Goal: Find contact information

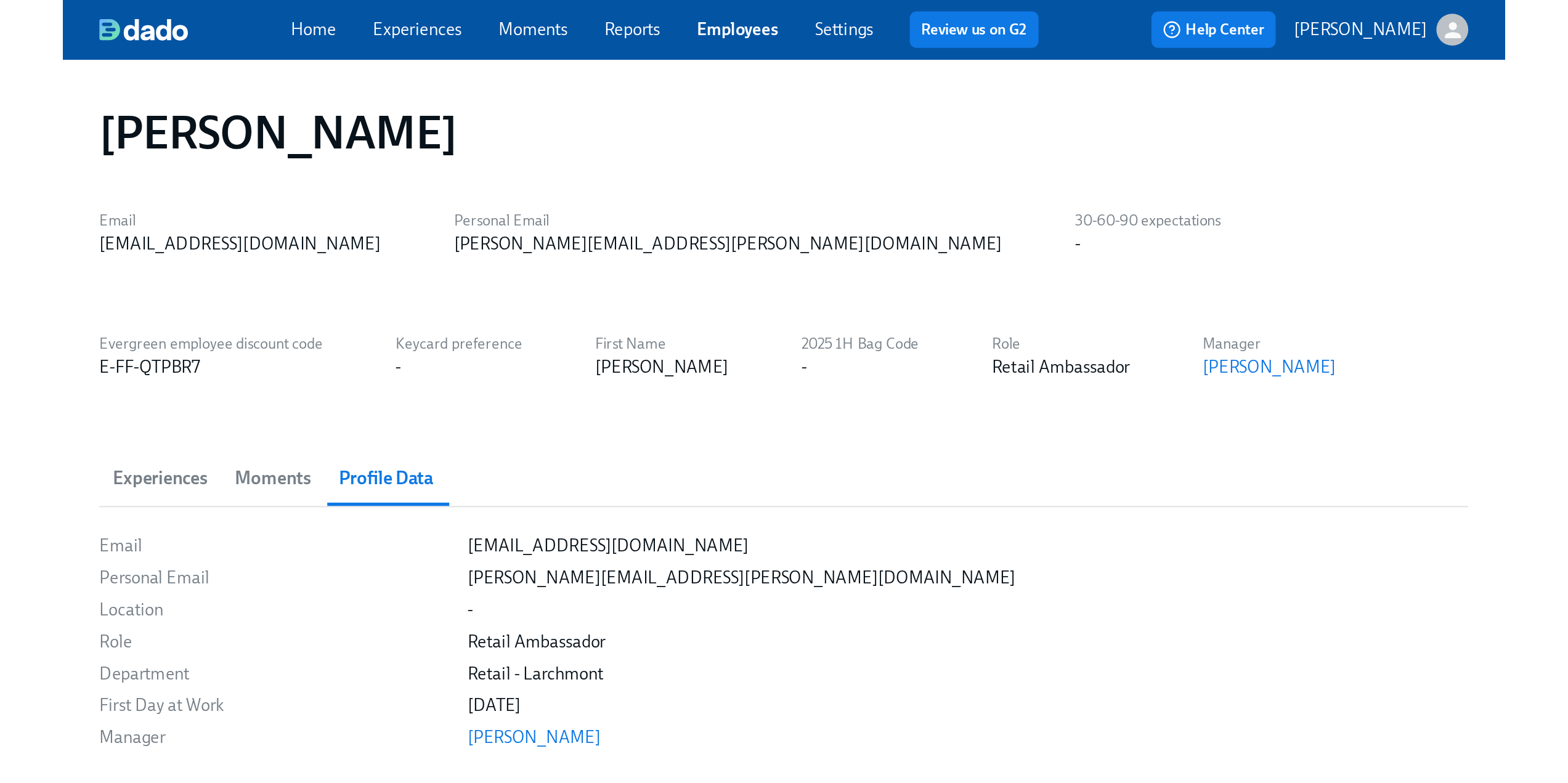
scroll to position [2, 0]
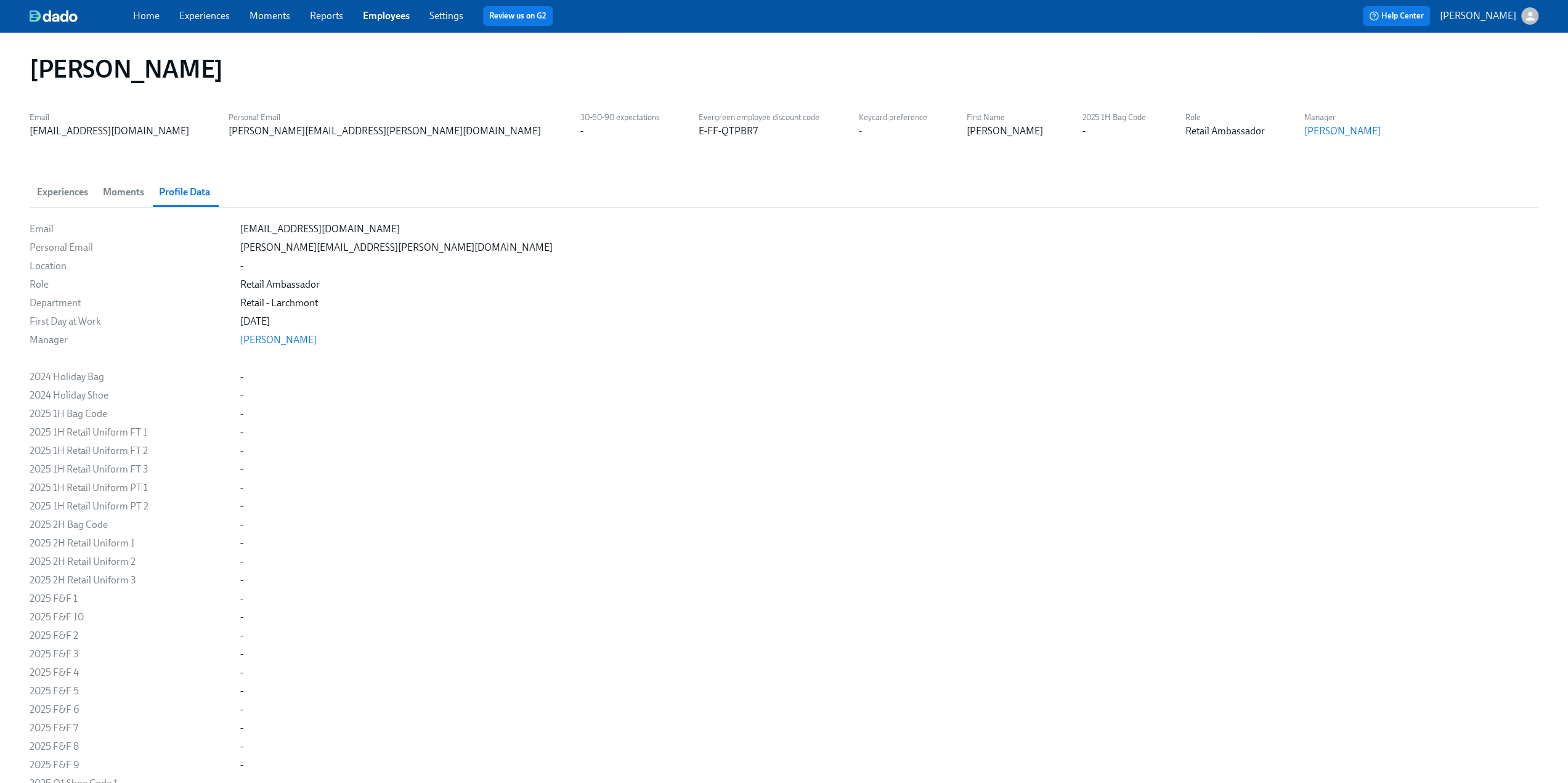
click at [376, 18] on link "Employees" at bounding box center [386, 15] width 47 height 12
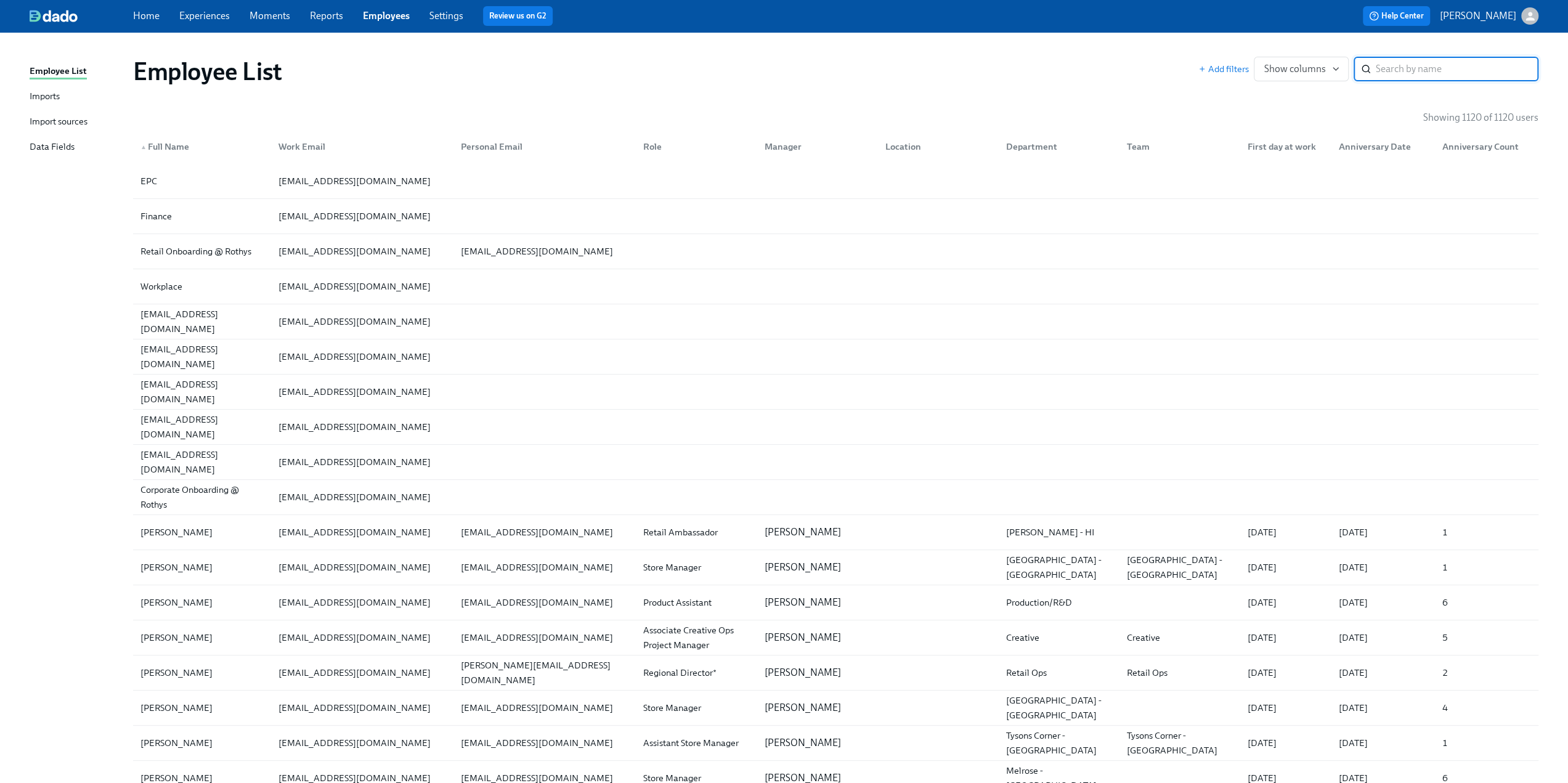
click at [779, 67] on input "search" at bounding box center [1457, 69] width 163 height 25
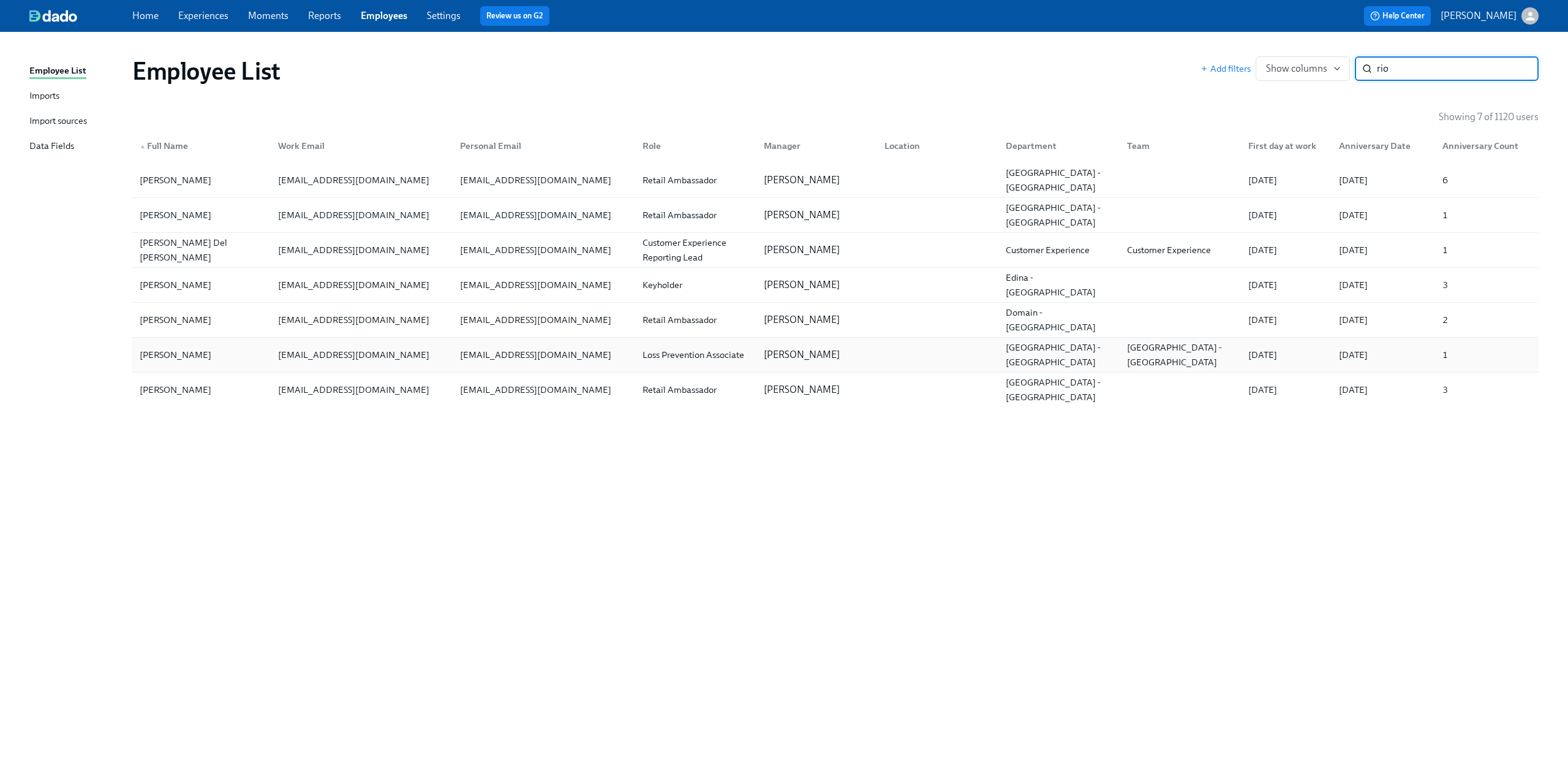
type input "rio"
click at [160, 357] on div "[PERSON_NAME]" at bounding box center [176, 354] width 82 height 15
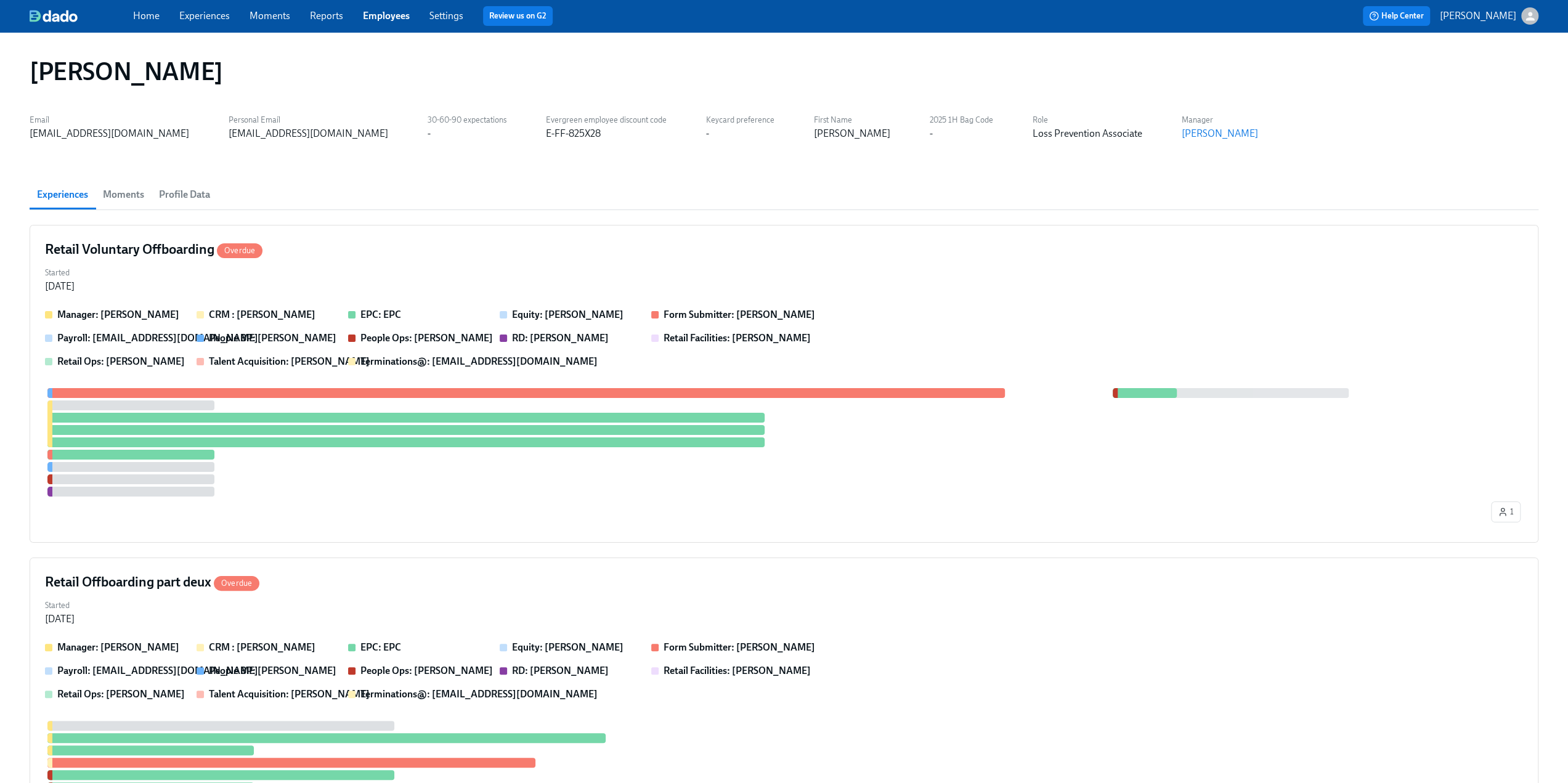
click at [183, 191] on span "Profile Data" at bounding box center [185, 195] width 51 height 18
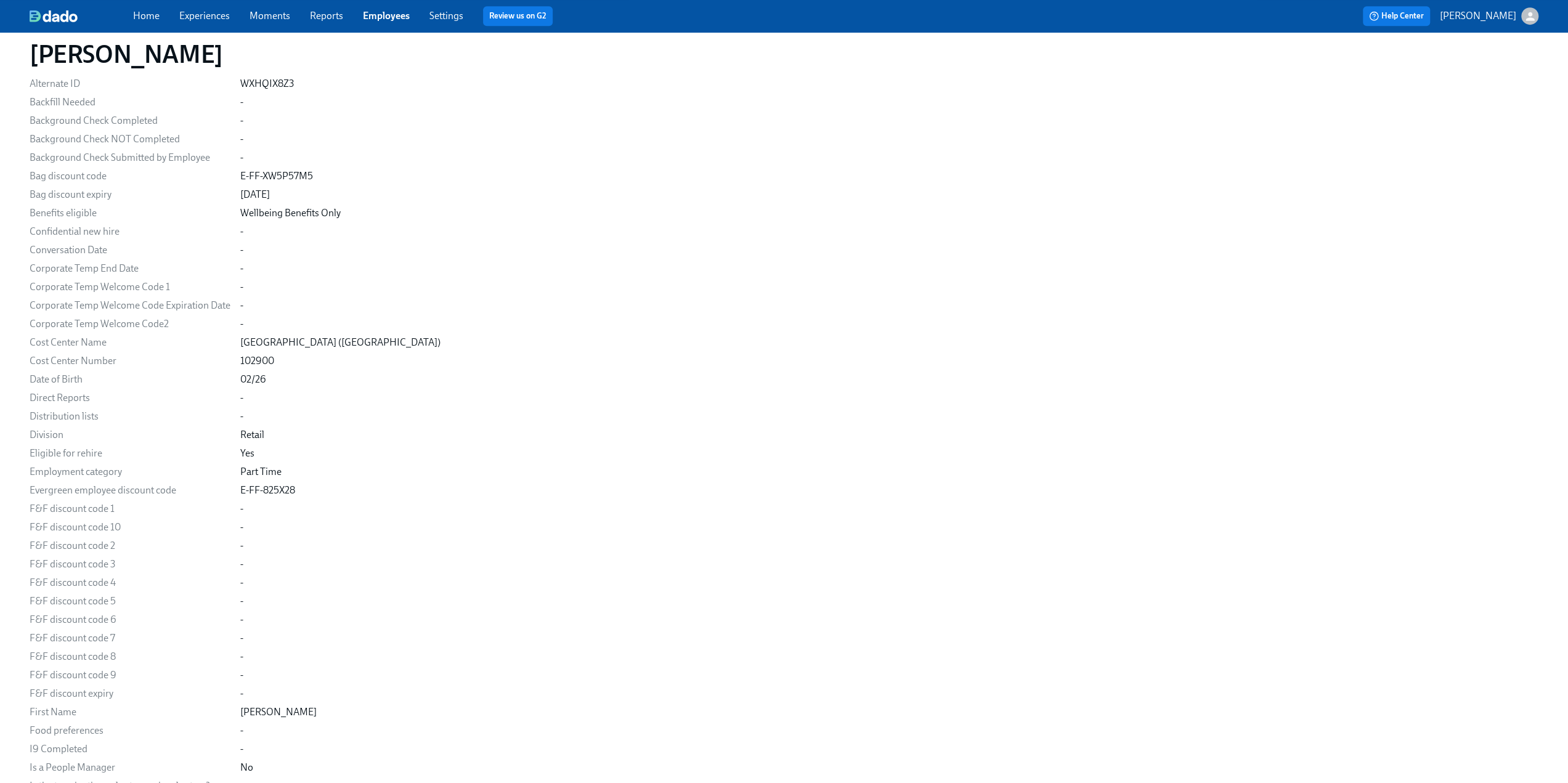
scroll to position [986, 0]
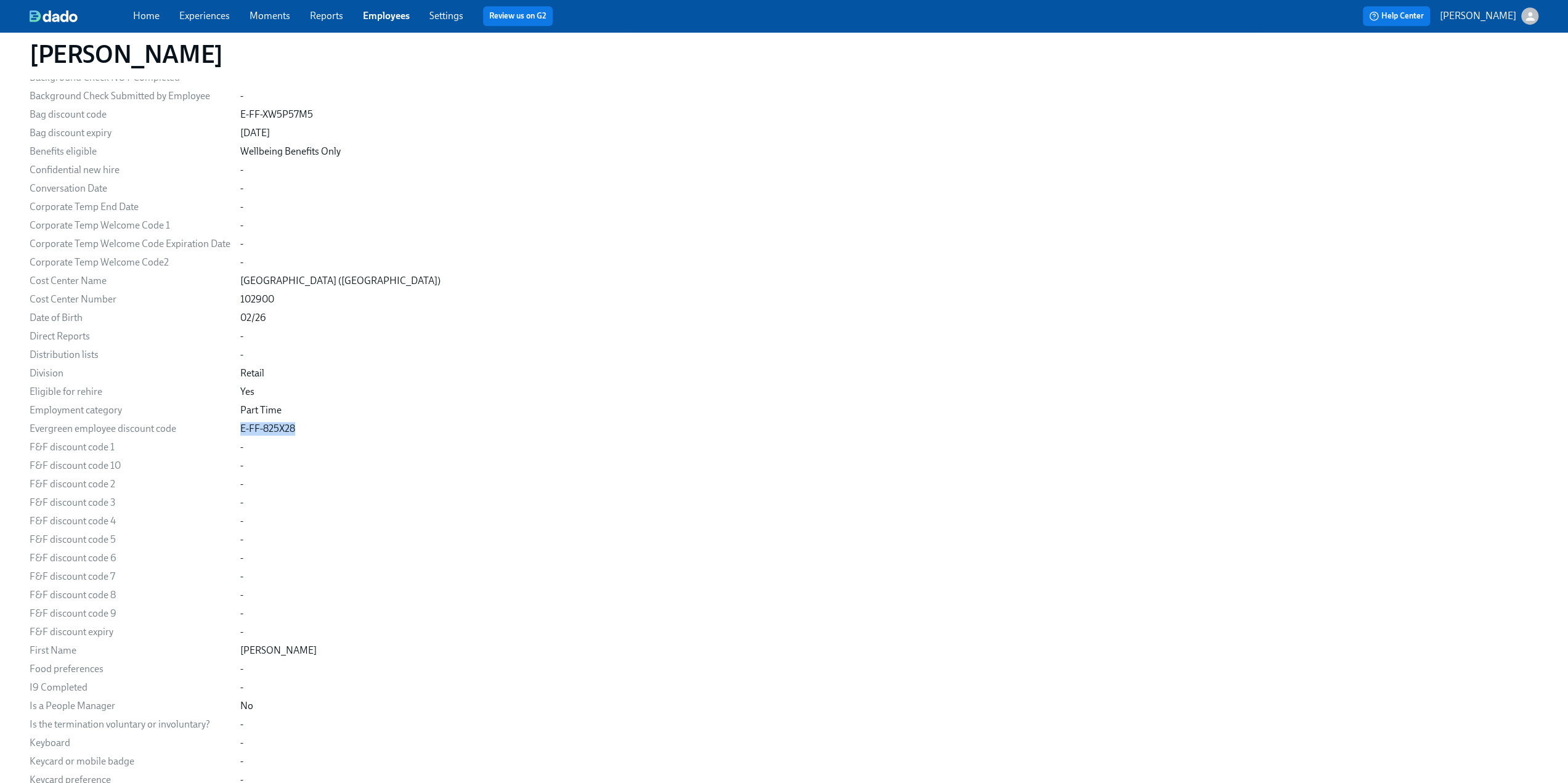
drag, startPoint x: 295, startPoint y: 428, endPoint x: 237, endPoint y: 427, distance: 58.0
click at [237, 422] on div "Email [EMAIL_ADDRESS][DOMAIN_NAME] Personal Email [EMAIL_ADDRESS][DOMAIN_NAME] …" at bounding box center [784, 660] width 1509 height 2842
copy div "E-FF-825X28"
